Goal: Task Accomplishment & Management: Use online tool/utility

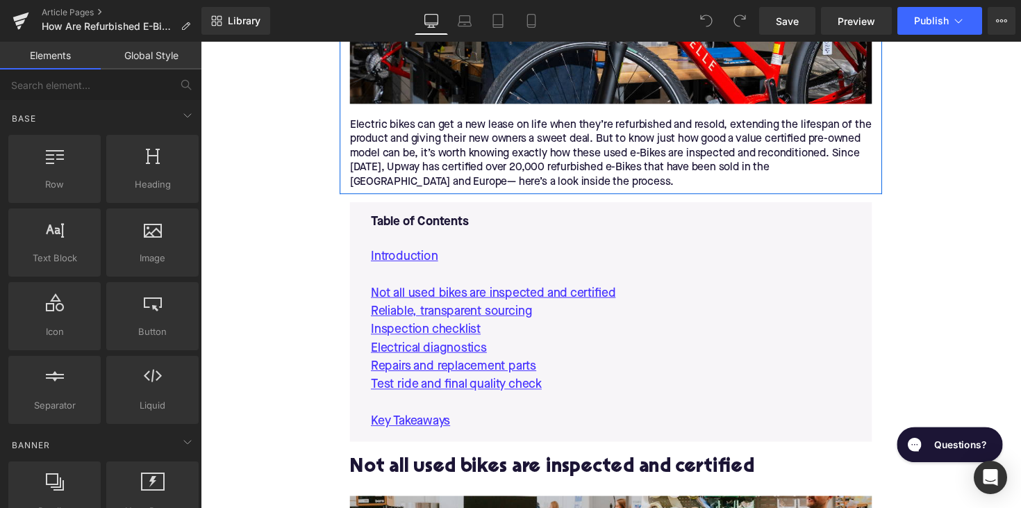
scroll to position [701, 0]
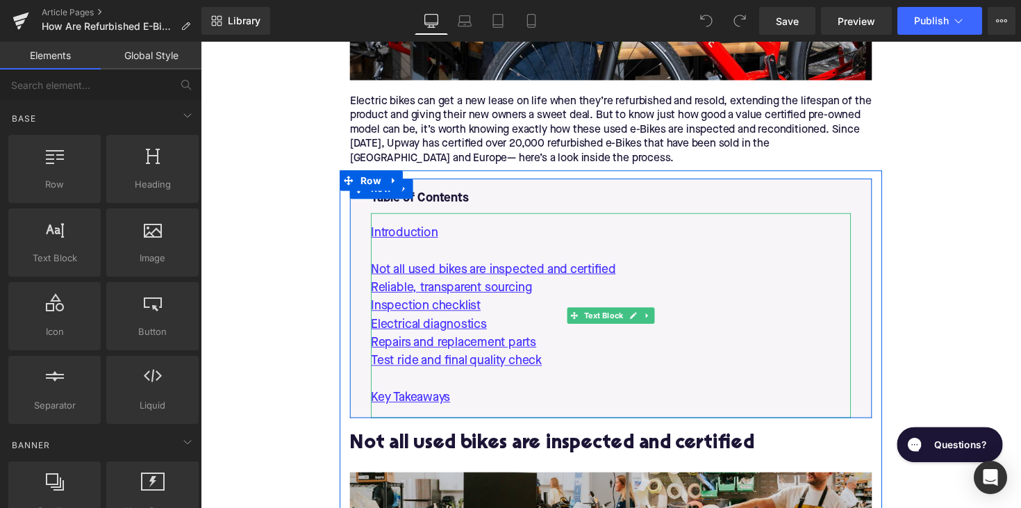
click at [594, 304] on p "Inspection checklist" at bounding box center [621, 313] width 492 height 19
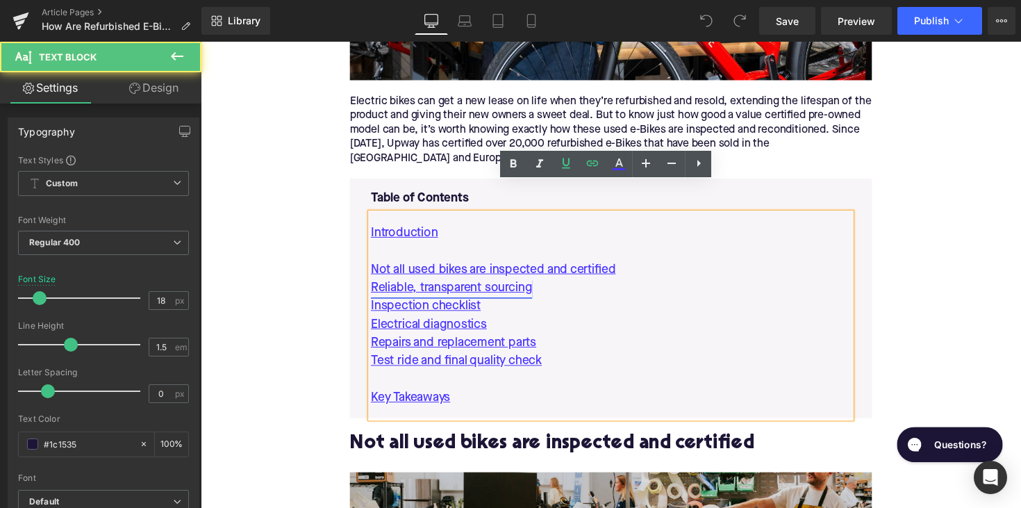
click at [482, 285] on link "Reliable, transparent sourcing" at bounding box center [457, 294] width 165 height 19
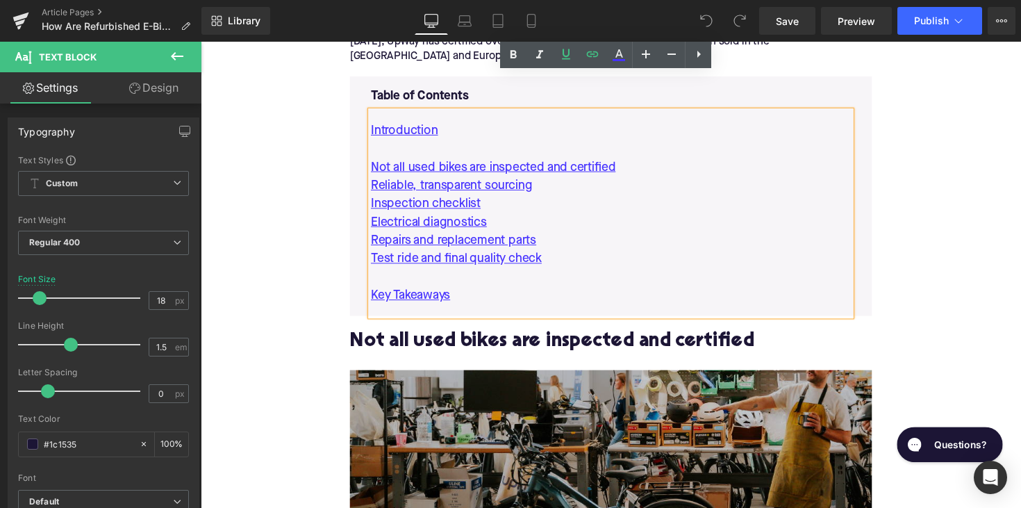
scroll to position [757, 0]
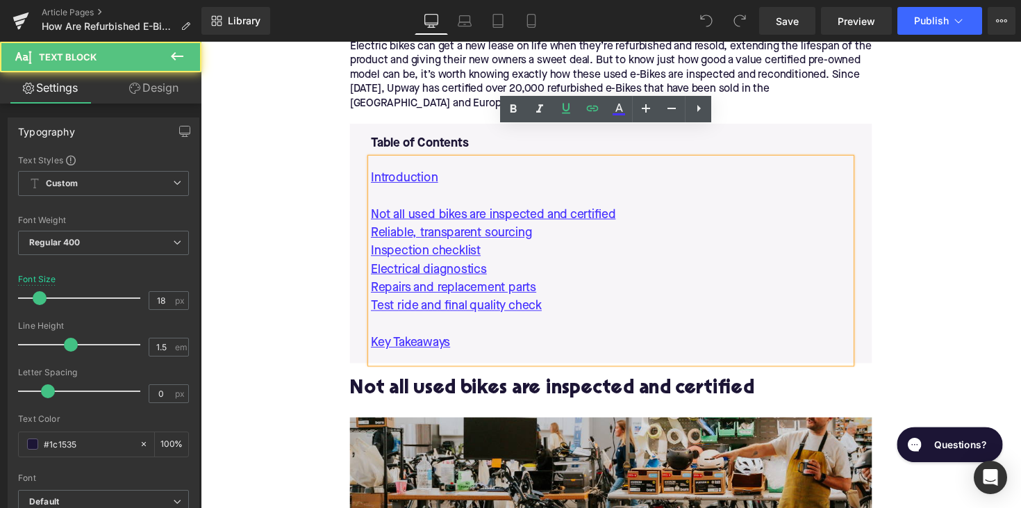
click at [579, 247] on p "Inspection checklist" at bounding box center [621, 256] width 492 height 19
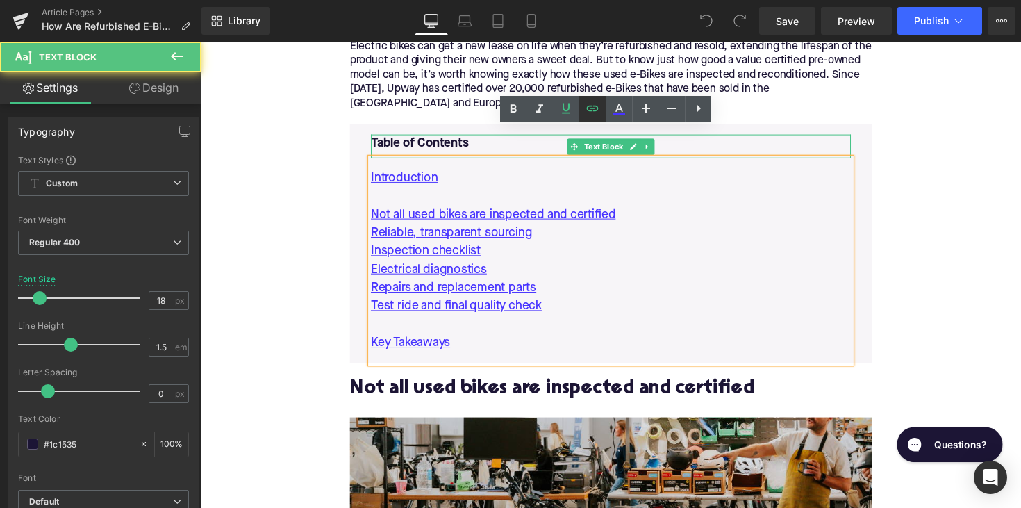
click at [597, 108] on icon at bounding box center [592, 108] width 17 height 17
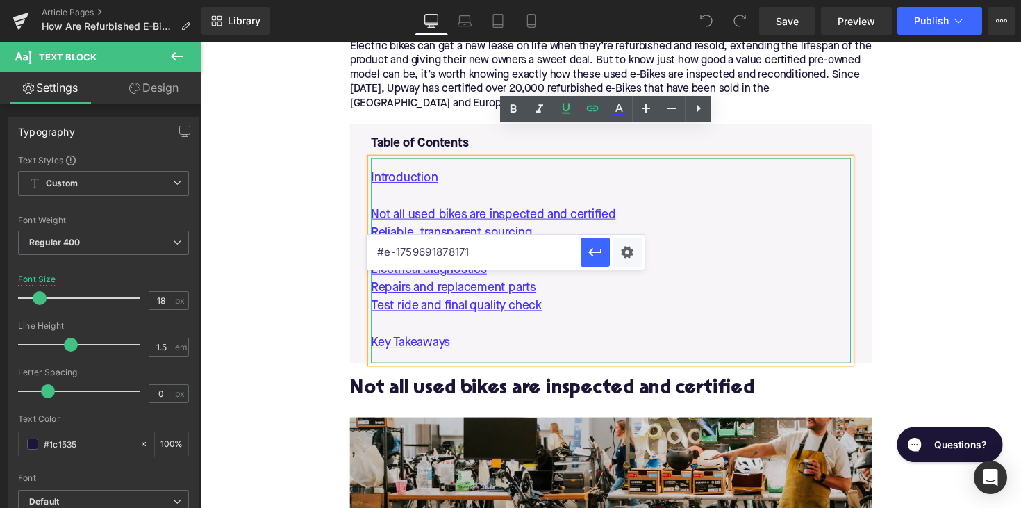
click at [473, 249] on input "#e-1759691878171" at bounding box center [474, 252] width 214 height 35
click at [496, 388] on h2 "Not all used bikes are inspected and certified" at bounding box center [621, 399] width 535 height 22
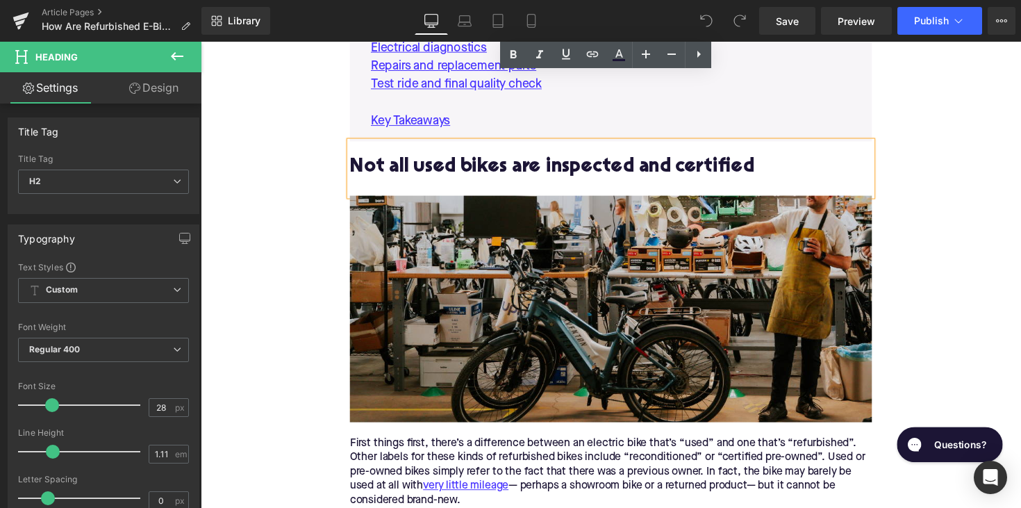
scroll to position [848, 0]
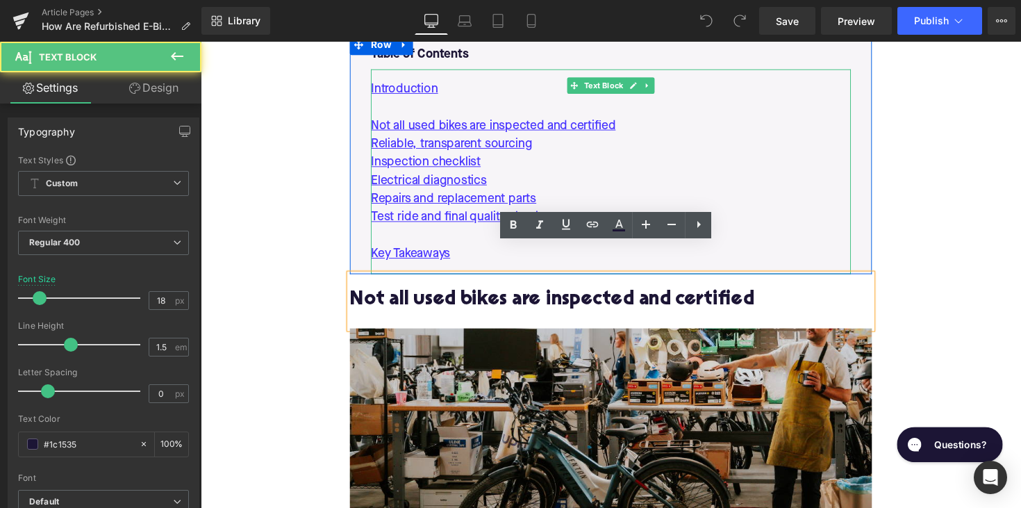
click at [663, 119] on p "Not all used bikes are inspected and certified" at bounding box center [621, 128] width 492 height 19
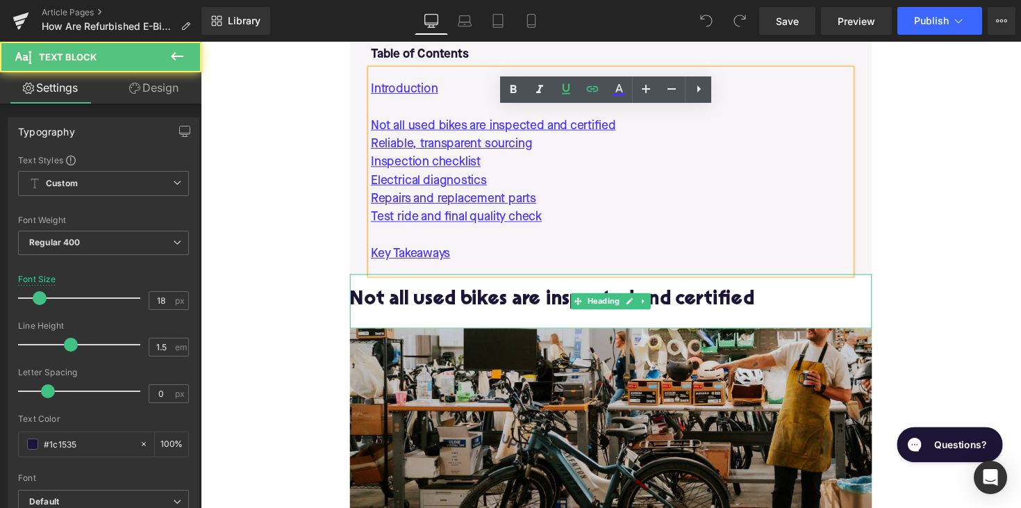
click at [636, 304] on icon at bounding box center [640, 308] width 8 height 8
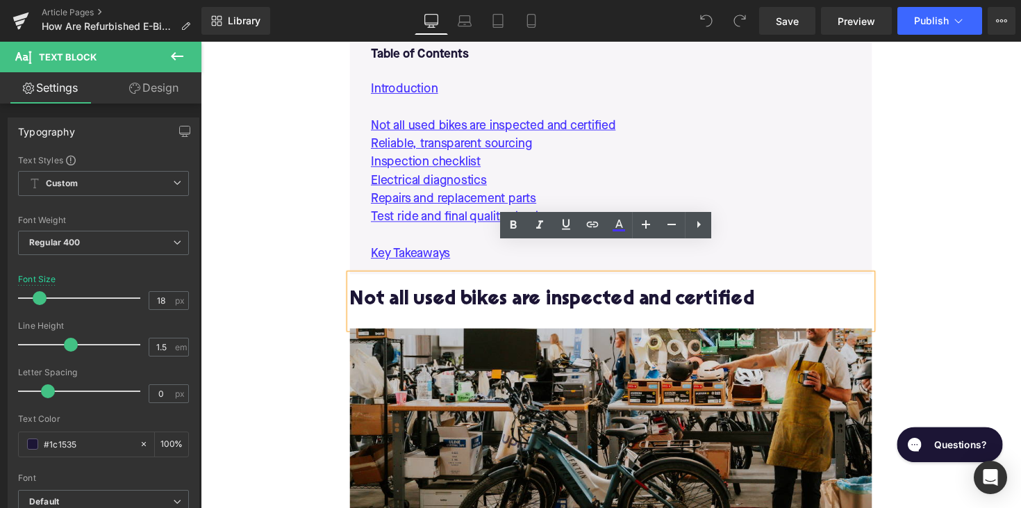
click at [657, 297] on h2 "Not all used bikes are inspected and certified" at bounding box center [621, 308] width 535 height 22
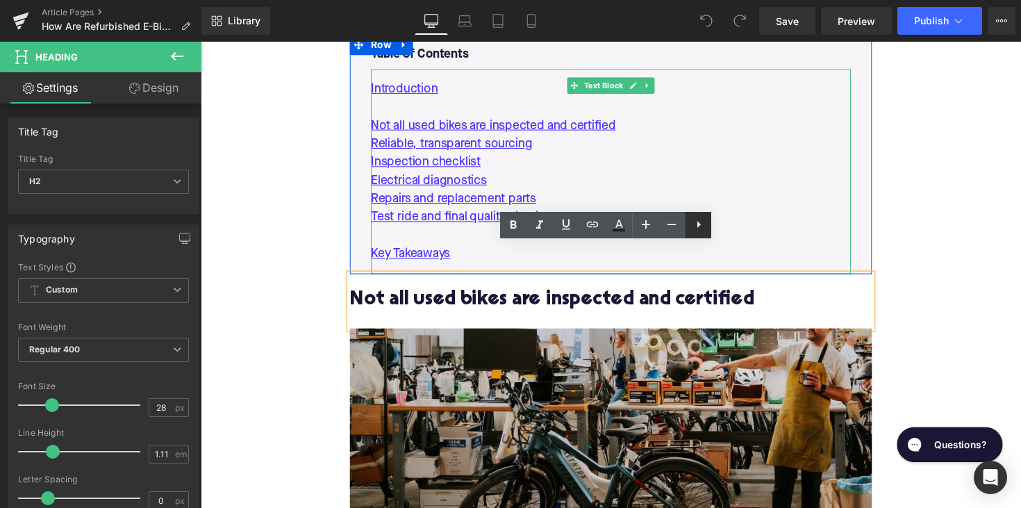
click at [702, 226] on icon at bounding box center [699, 224] width 17 height 17
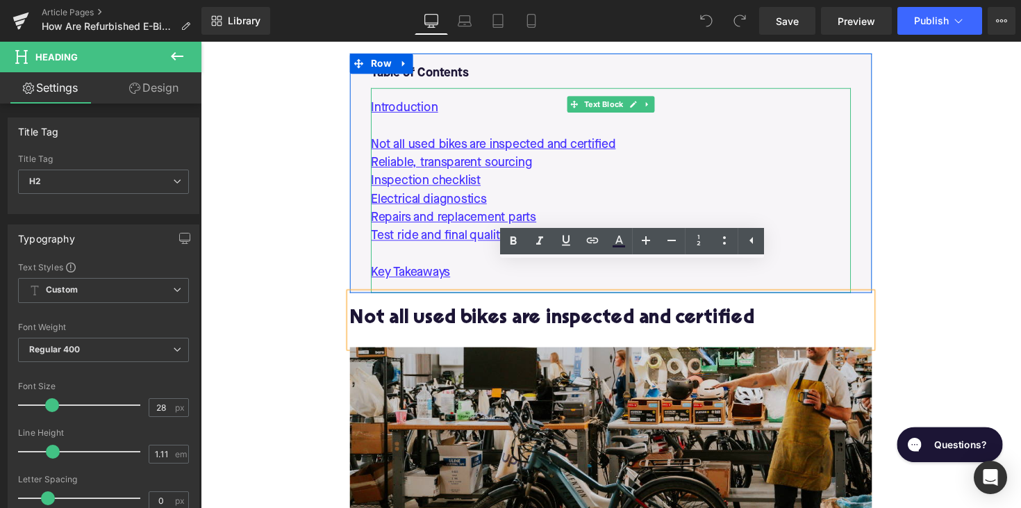
scroll to position [816, 0]
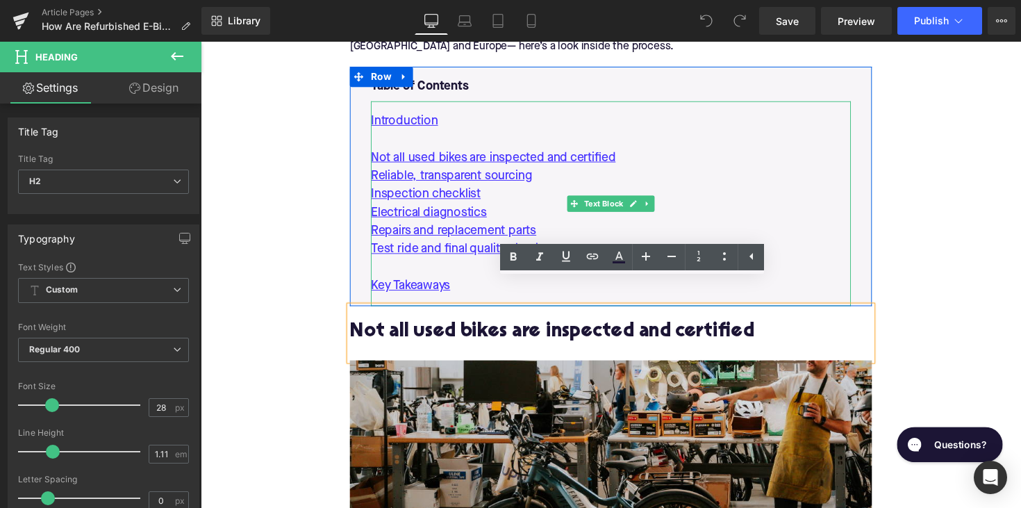
click at [654, 151] on p "Not all used bikes are inspected and certified" at bounding box center [621, 160] width 492 height 19
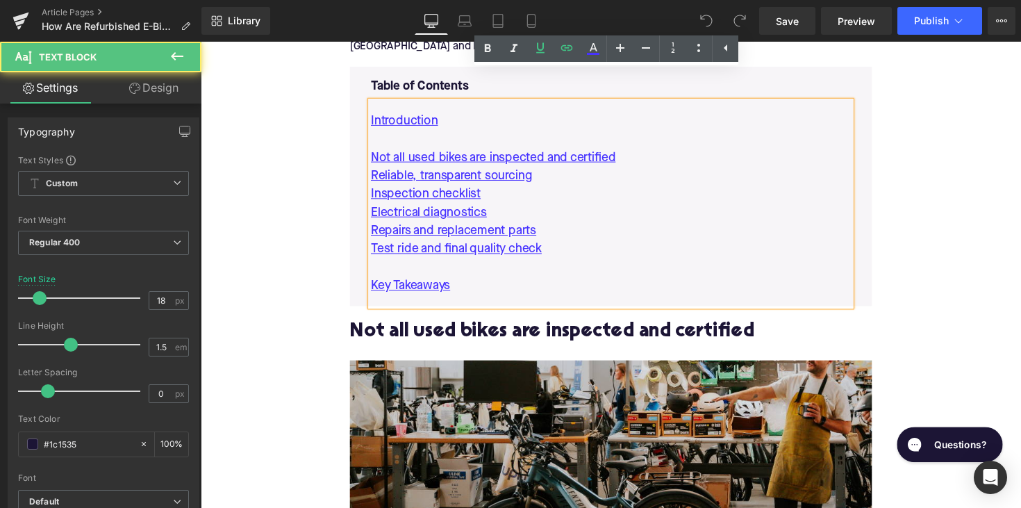
scroll to position [807, 0]
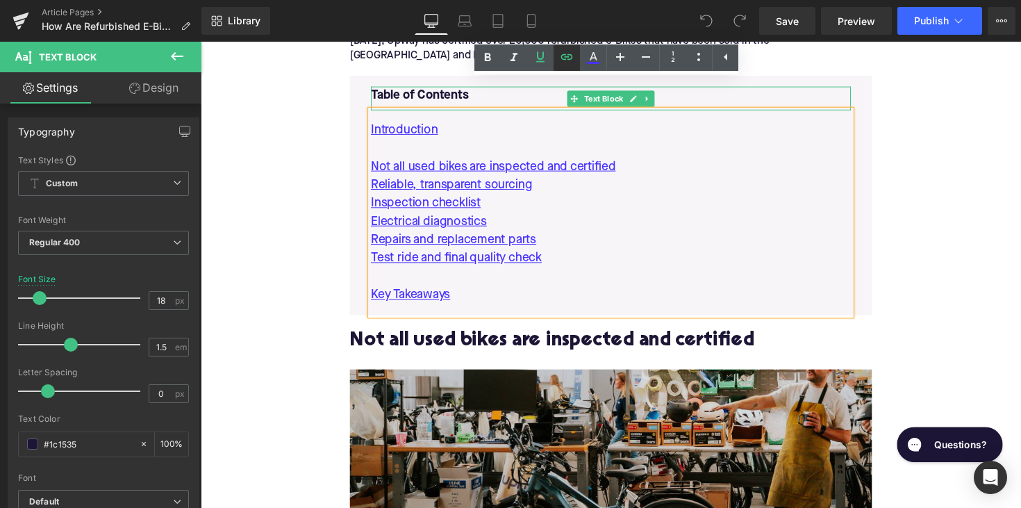
click at [568, 60] on icon at bounding box center [567, 57] width 17 height 17
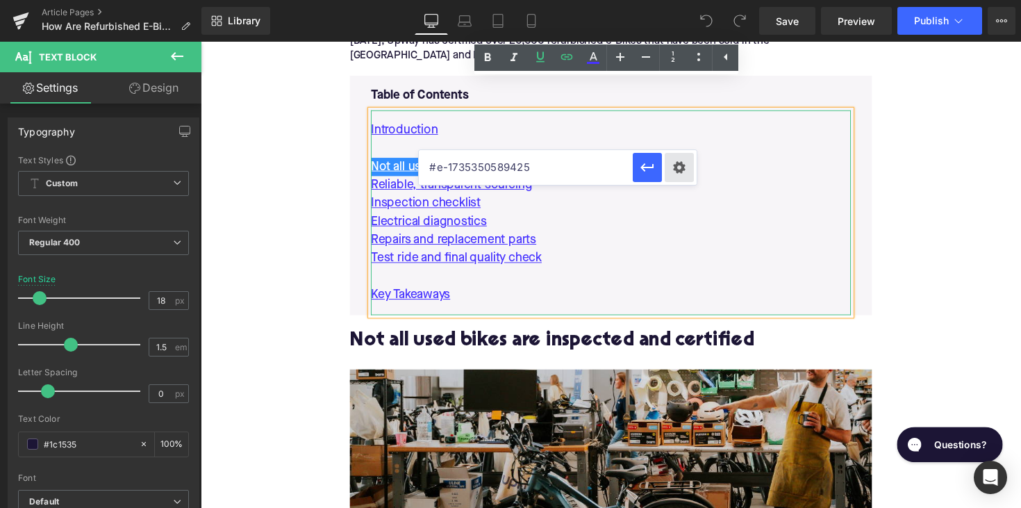
click at [680, 0] on div "Text Color Highlight Color #333333 Edit or remove link: Edit - Unlink - Cancel …" at bounding box center [510, 0] width 1021 height 0
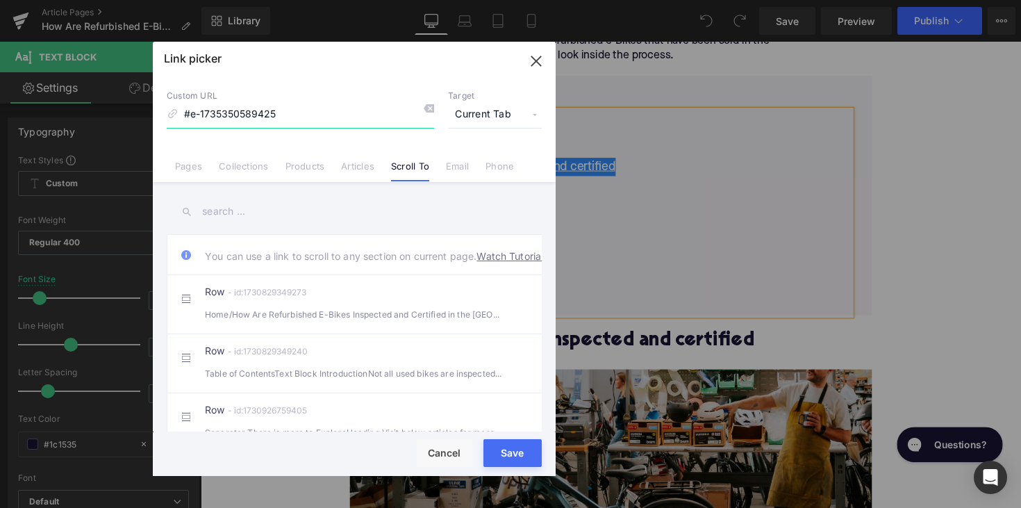
click at [532, 62] on icon "button" at bounding box center [536, 61] width 22 height 22
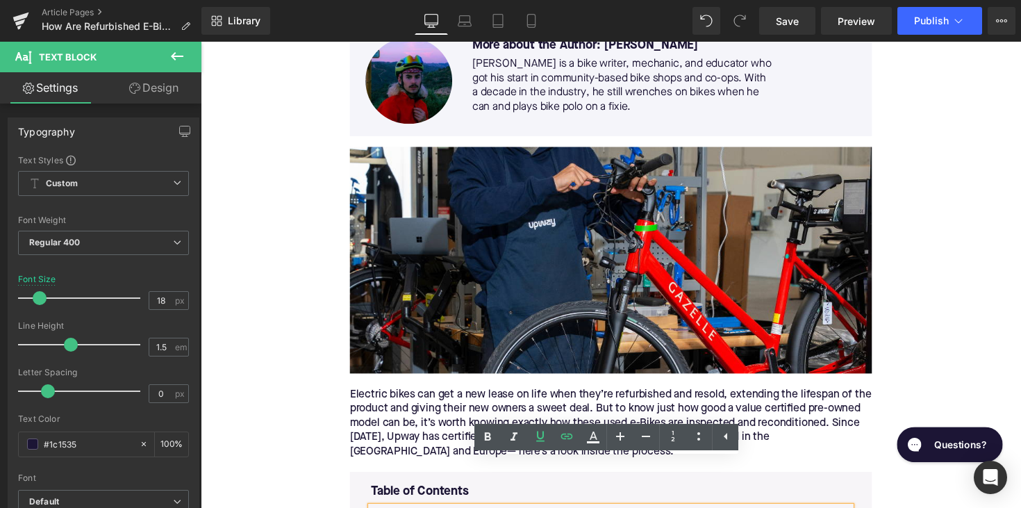
scroll to position [589, 0]
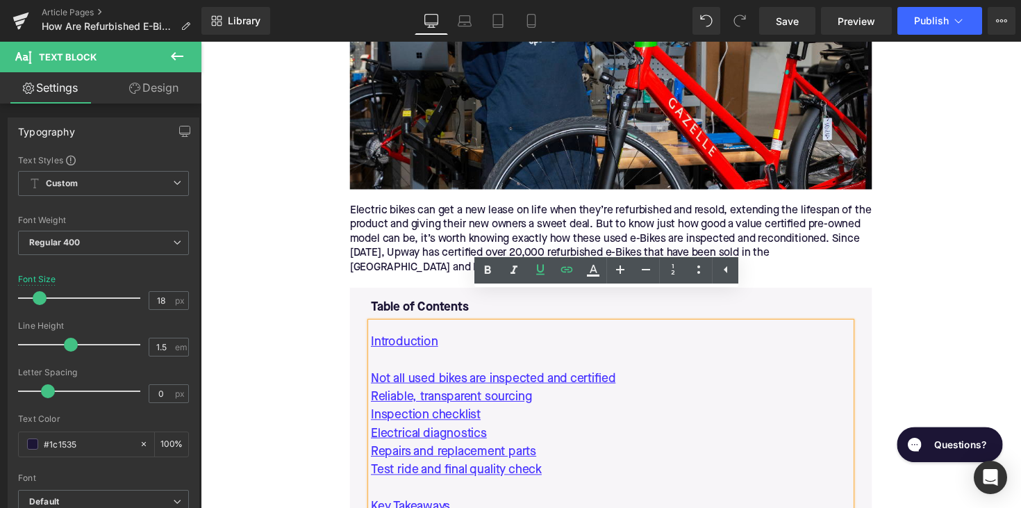
click at [365, 305] on div "Table of Contents Text Block Introduction Not all used bikes are inspected and …" at bounding box center [621, 422] width 513 height 234
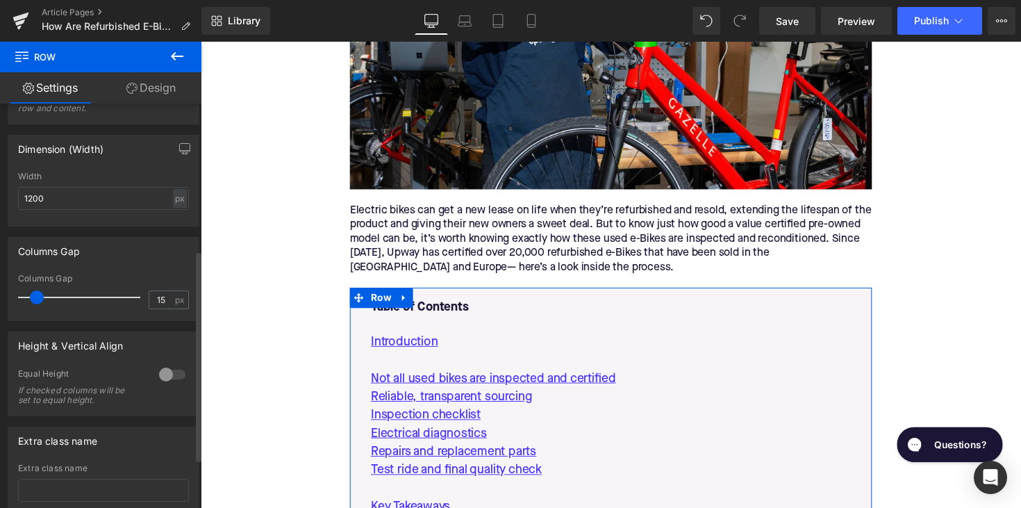
scroll to position [79, 0]
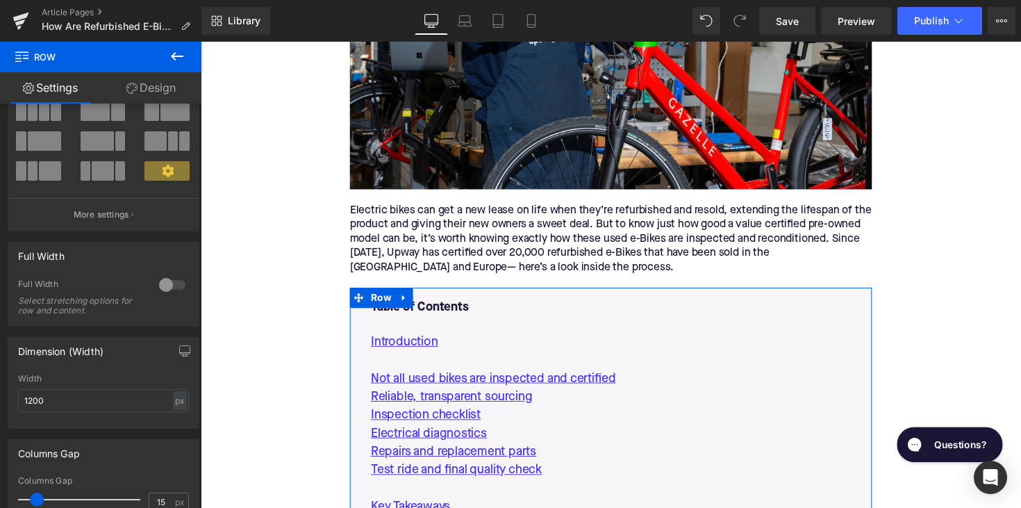
click at [161, 79] on link "Design" at bounding box center [151, 87] width 101 height 31
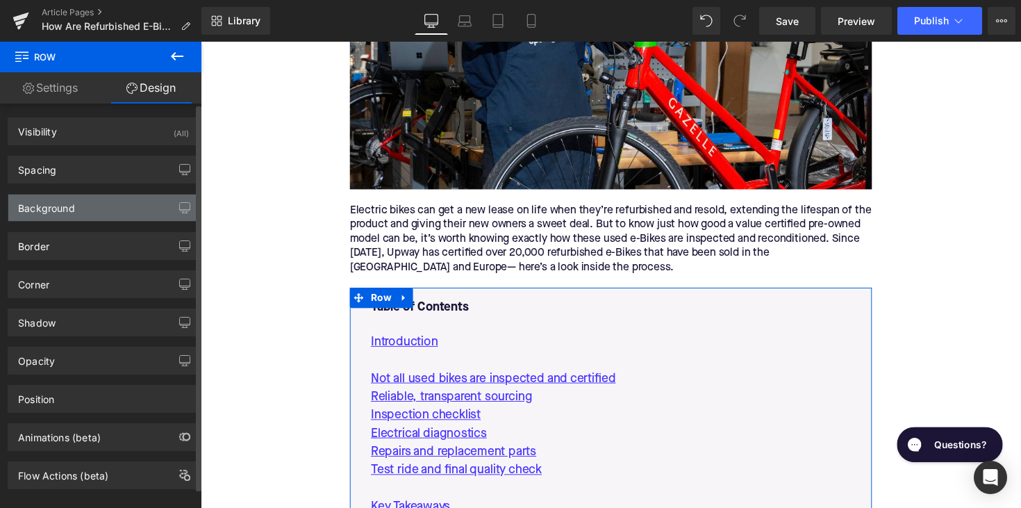
click at [114, 206] on div "Background" at bounding box center [103, 208] width 190 height 26
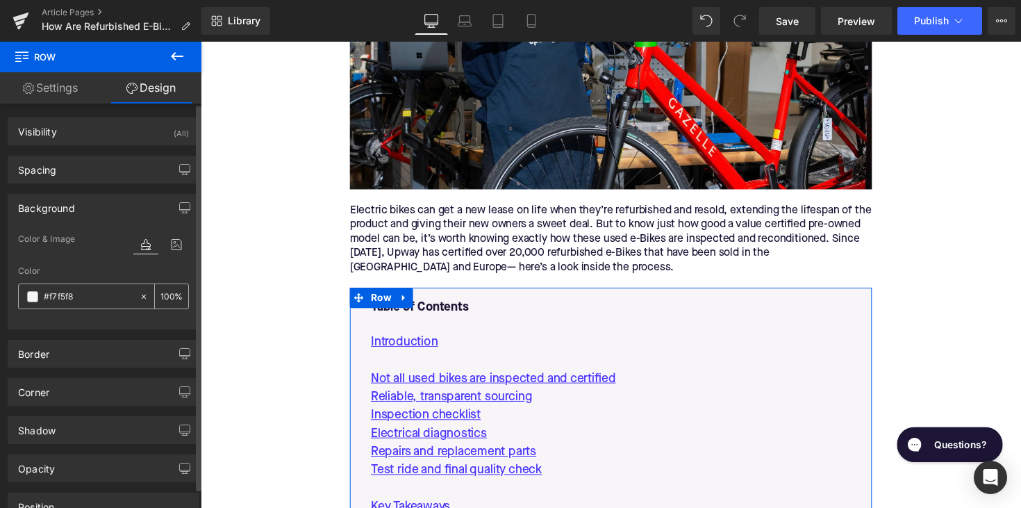
drag, startPoint x: 79, startPoint y: 295, endPoint x: 47, endPoint y: 296, distance: 32.7
click at [47, 296] on input "#f7f5f8" at bounding box center [88, 296] width 89 height 15
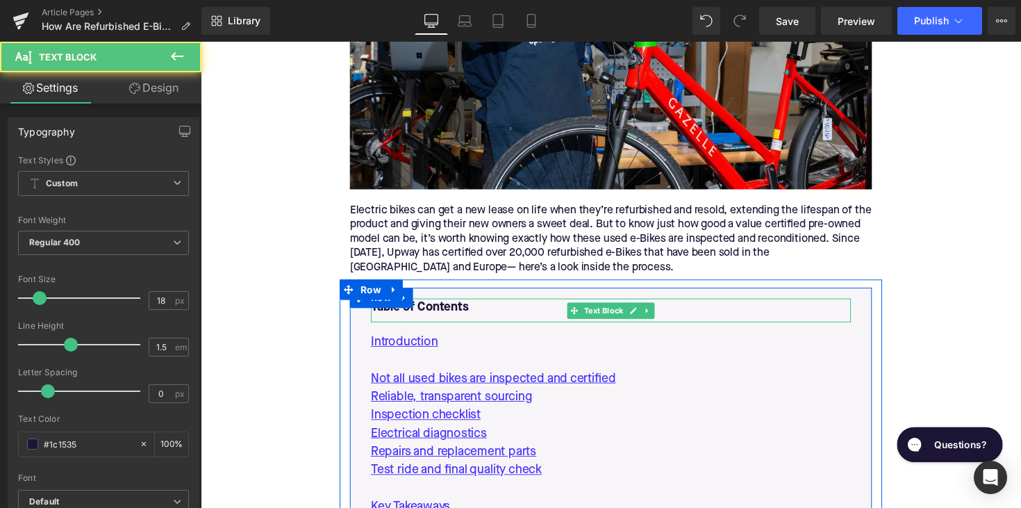
click at [439, 308] on font "Table of Contents" at bounding box center [425, 314] width 100 height 13
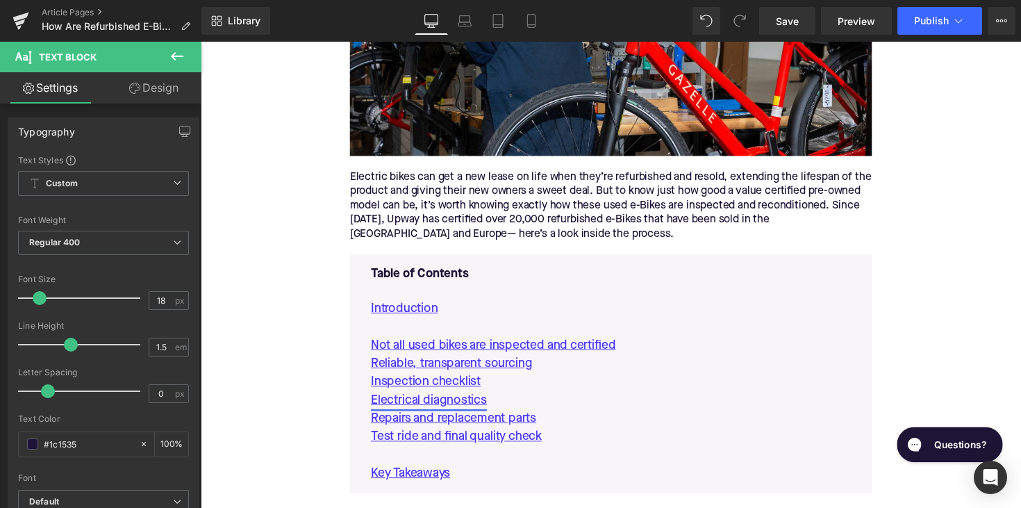
scroll to position [633, 0]
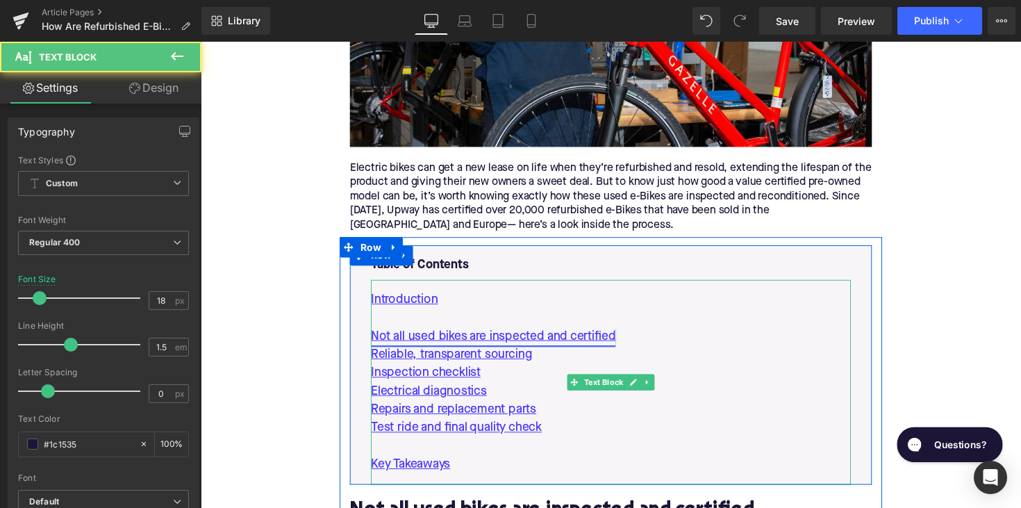
click at [579, 334] on link "Not all used bikes are inspected and certified" at bounding box center [500, 343] width 251 height 19
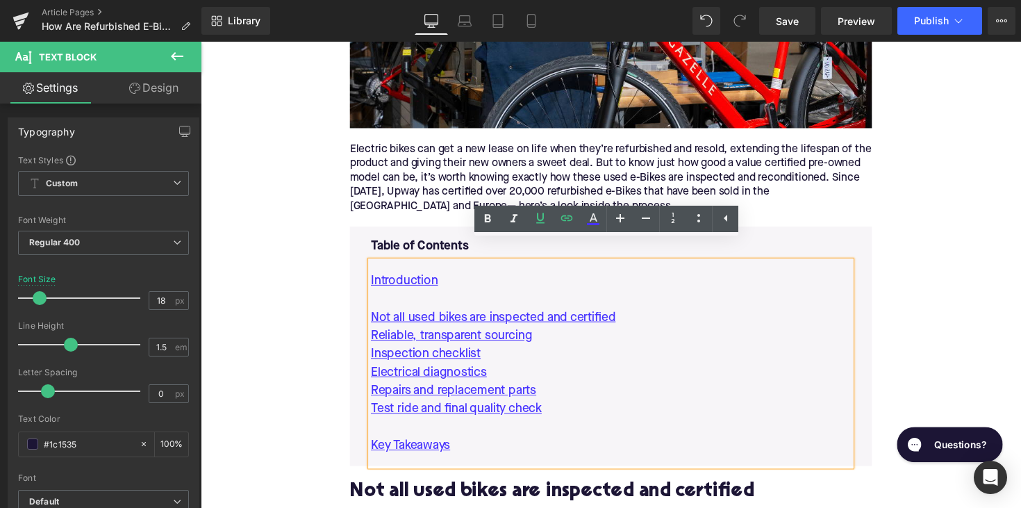
scroll to position [638, 0]
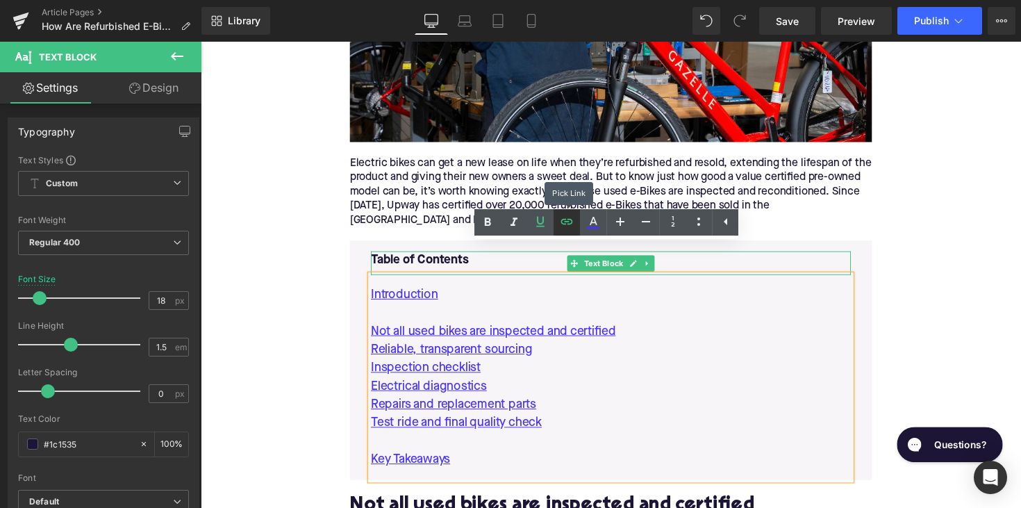
click at [566, 220] on icon at bounding box center [567, 222] width 12 height 6
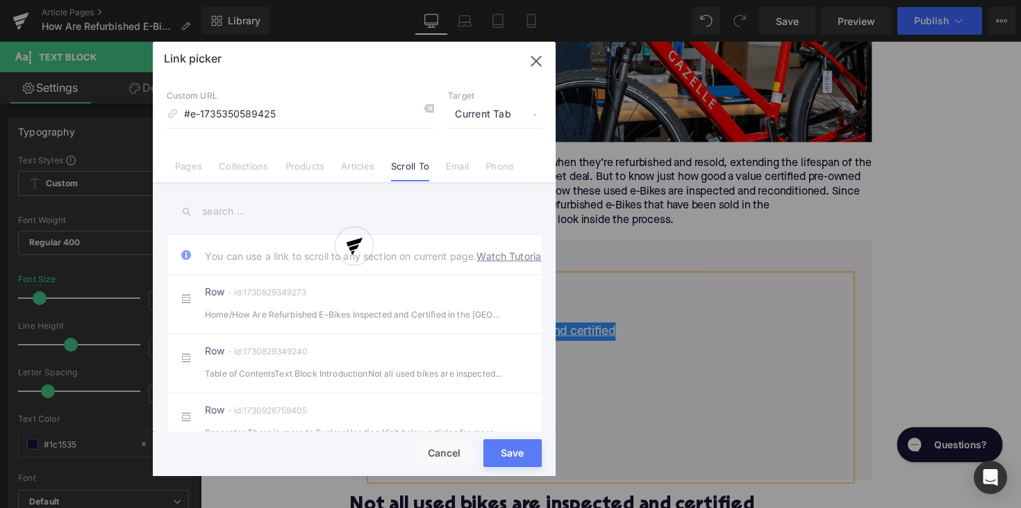
click at [673, 0] on div "Text Color Highlight Color #333333 Edit or remove link: Edit - Unlink - Cancel …" at bounding box center [510, 0] width 1021 height 0
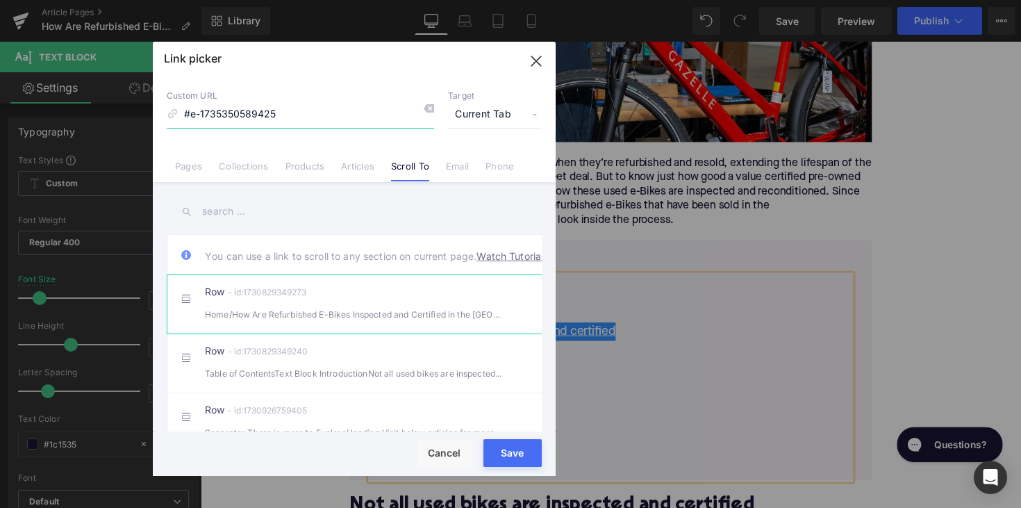
scroll to position [0, 0]
click at [538, 57] on icon "button" at bounding box center [536, 61] width 22 height 22
